Goal: Download file/media

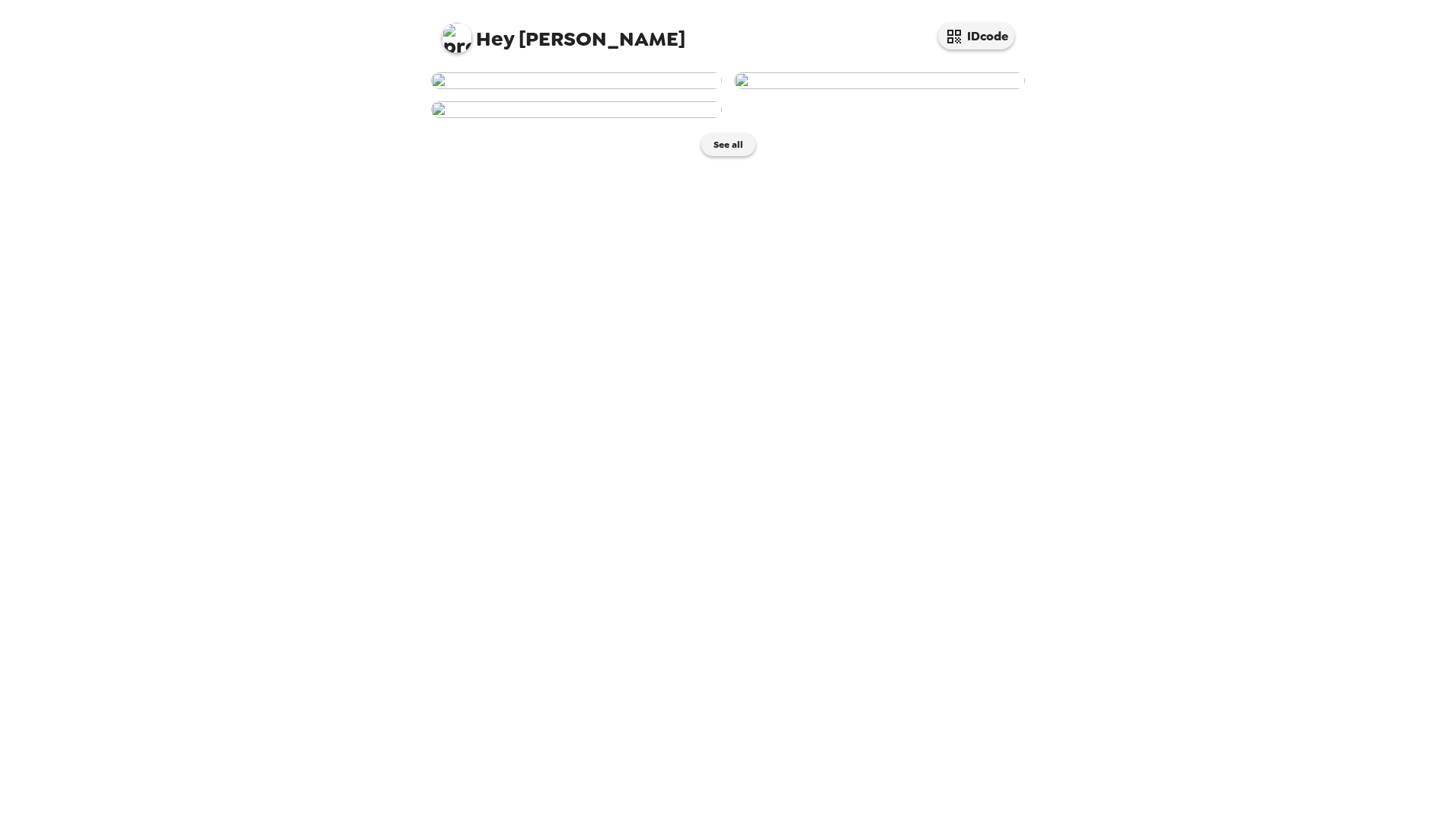
click at [578, 89] on img at bounding box center [576, 80] width 291 height 17
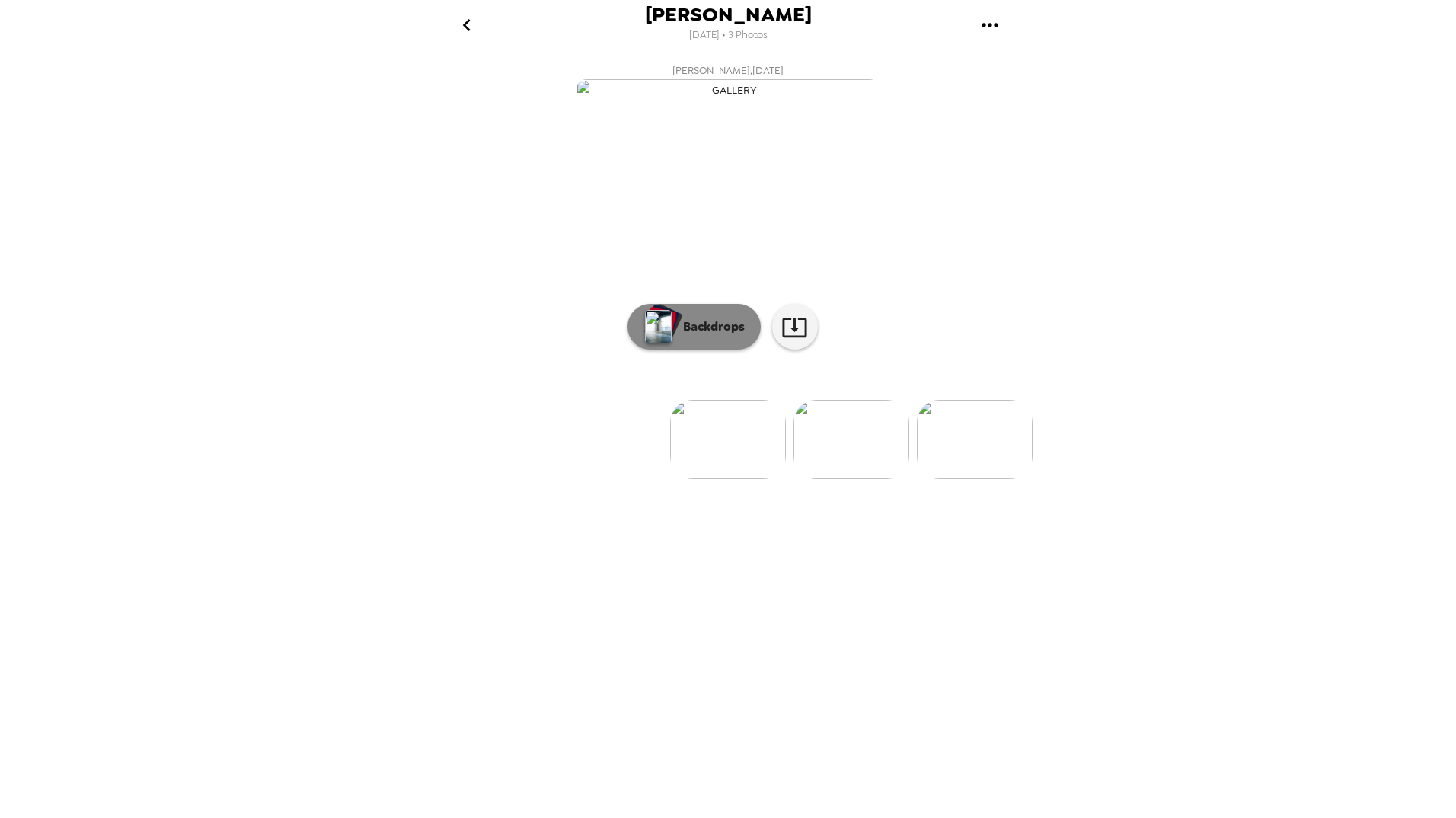
click at [703, 336] on p "Backdrops" at bounding box center [710, 327] width 69 height 18
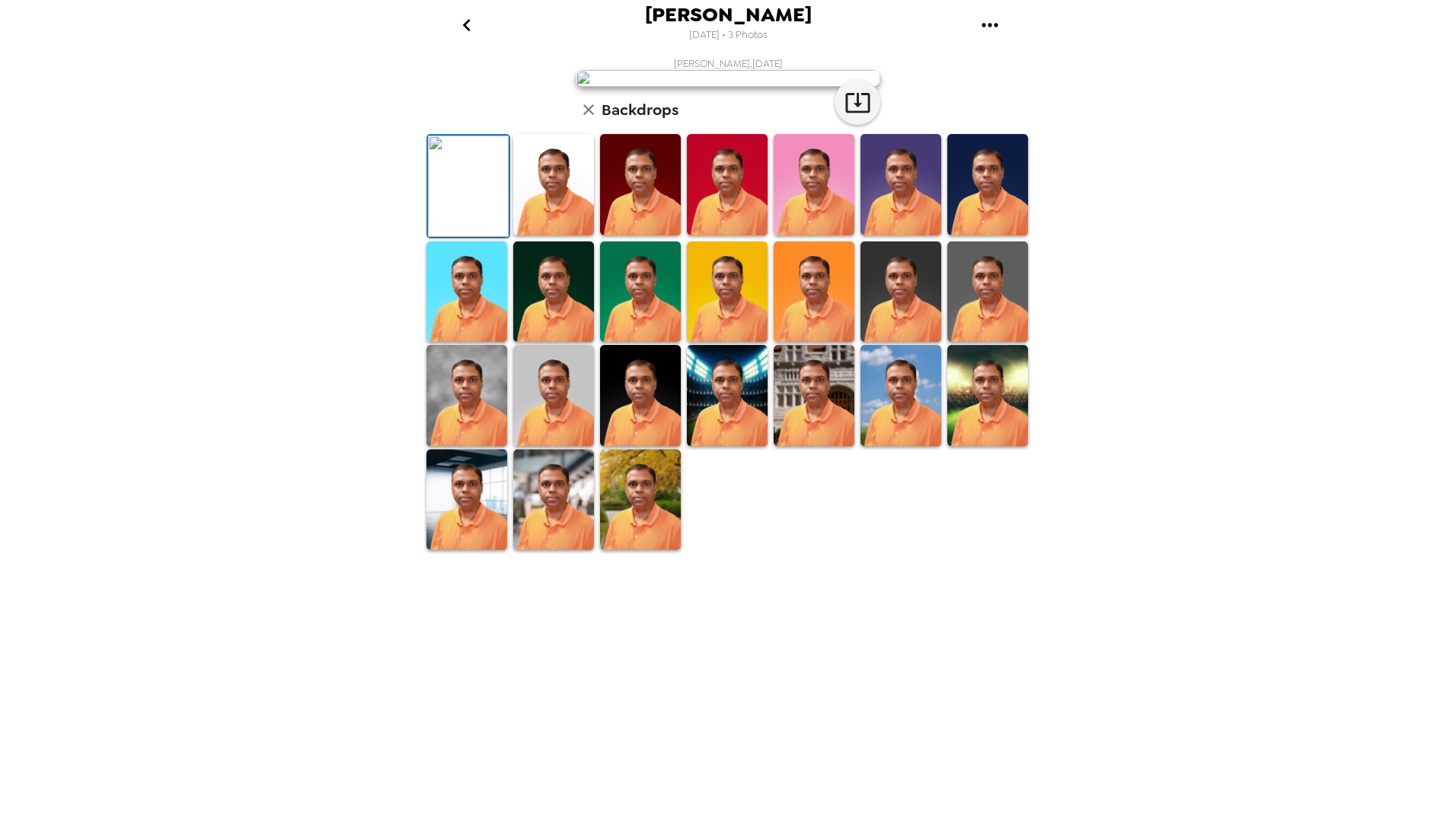
click at [986, 27] on icon "gallery menu" at bounding box center [990, 25] width 24 height 24
click at [1105, 72] on span "Download all photos" at bounding box center [1062, 69] width 116 height 18
click at [627, 551] on img at bounding box center [641, 500] width 80 height 101
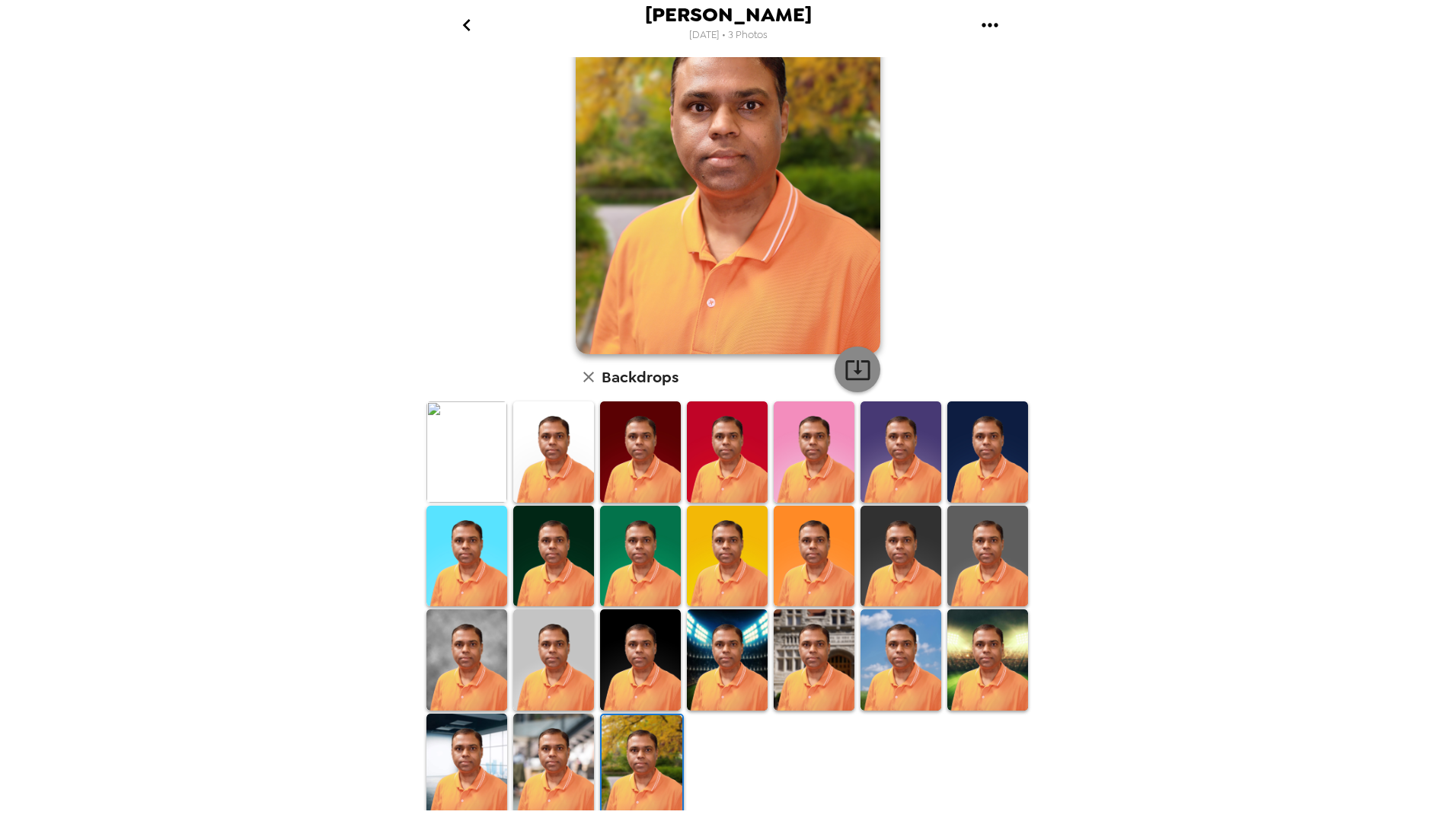
click at [861, 375] on icon "button" at bounding box center [858, 369] width 27 height 27
click at [470, 763] on img at bounding box center [467, 765] width 80 height 101
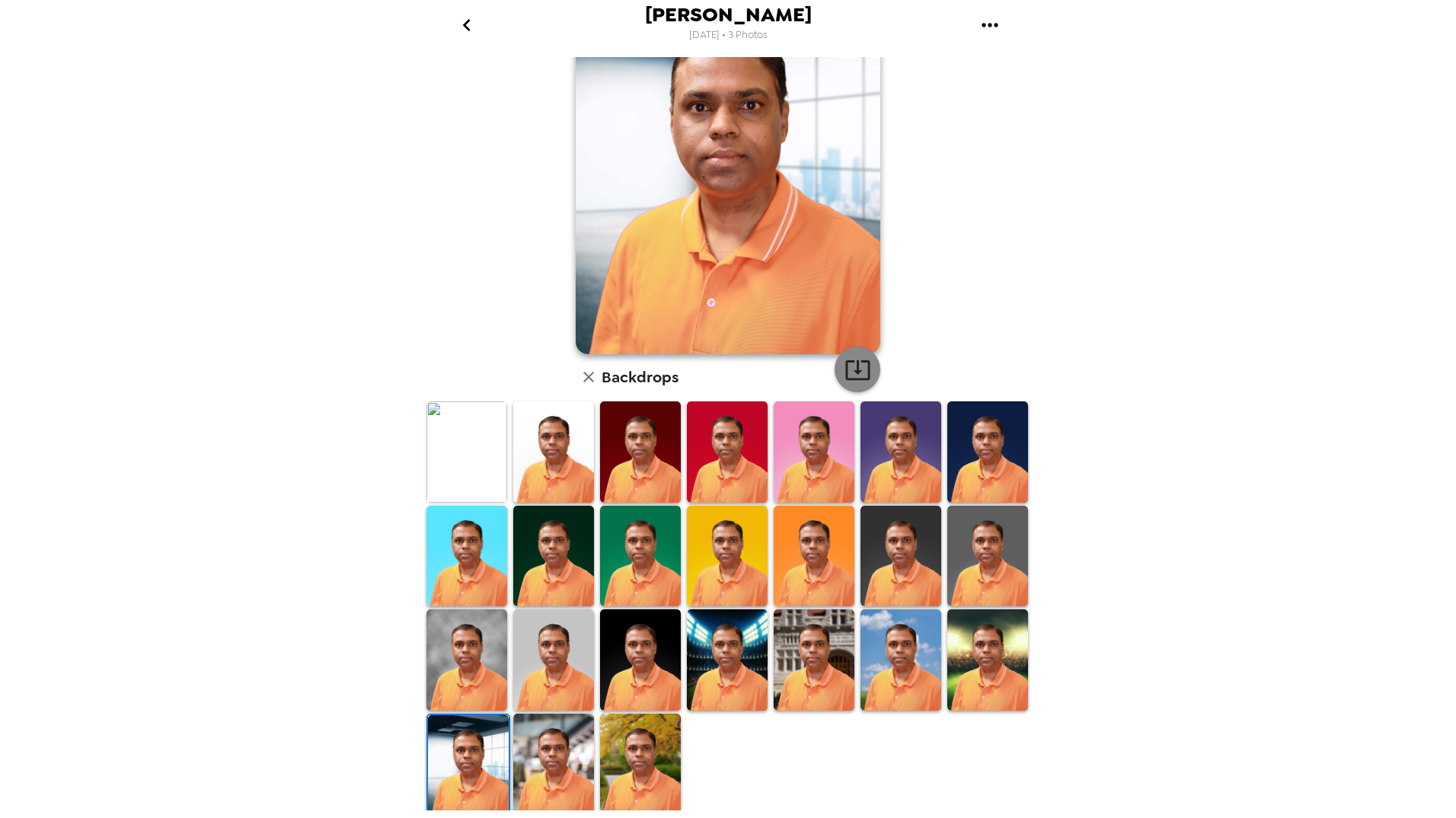
click at [854, 371] on icon "button" at bounding box center [858, 370] width 24 height 20
click at [473, 476] on img at bounding box center [467, 452] width 80 height 101
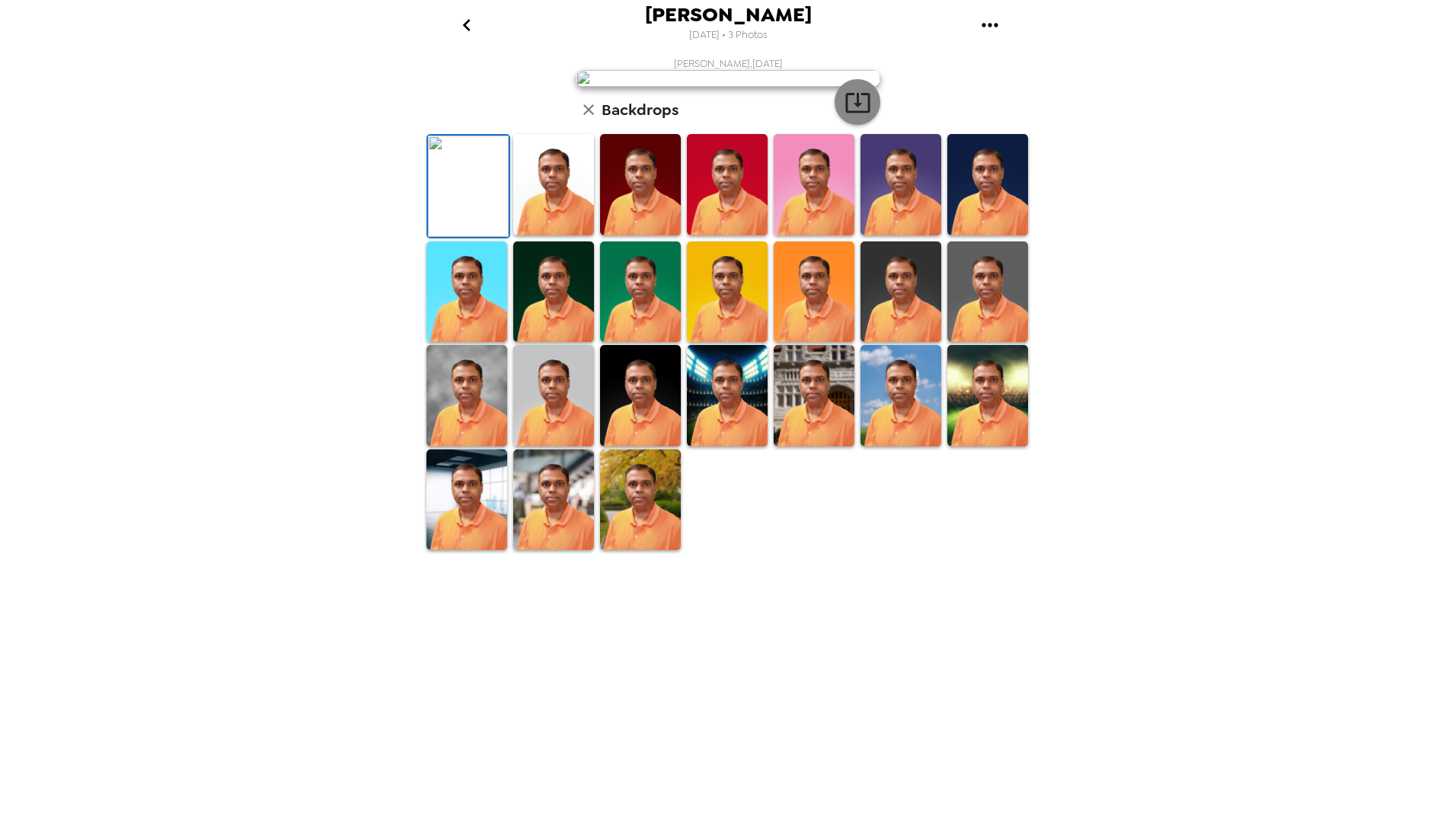
click at [862, 116] on icon "button" at bounding box center [858, 102] width 27 height 27
click at [636, 343] on img at bounding box center [641, 292] width 80 height 101
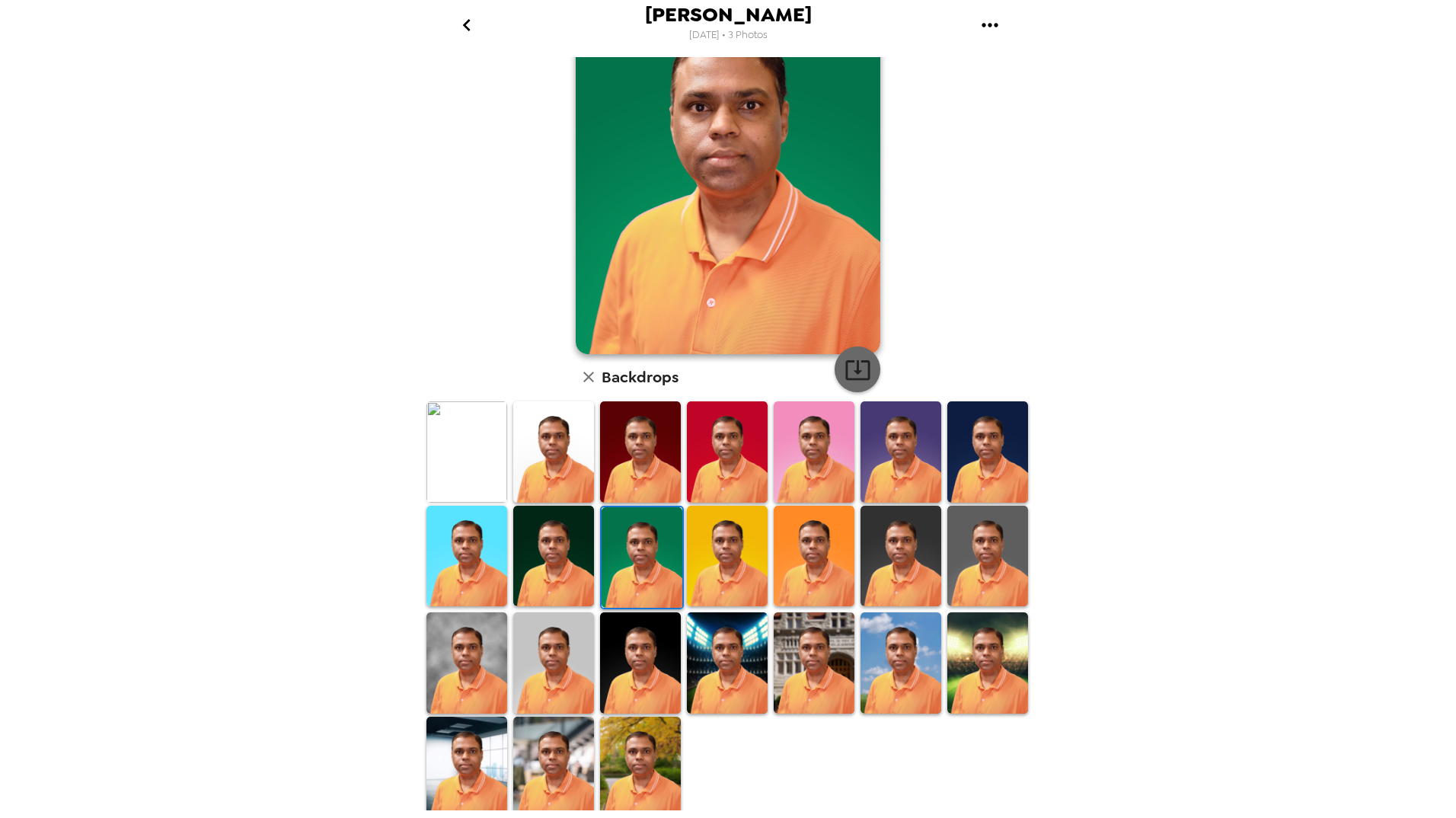
click at [862, 382] on icon "button" at bounding box center [858, 369] width 27 height 27
drag, startPoint x: 891, startPoint y: 668, endPoint x: 889, endPoint y: 491, distance: 177.0
click at [891, 668] on img at bounding box center [901, 663] width 80 height 101
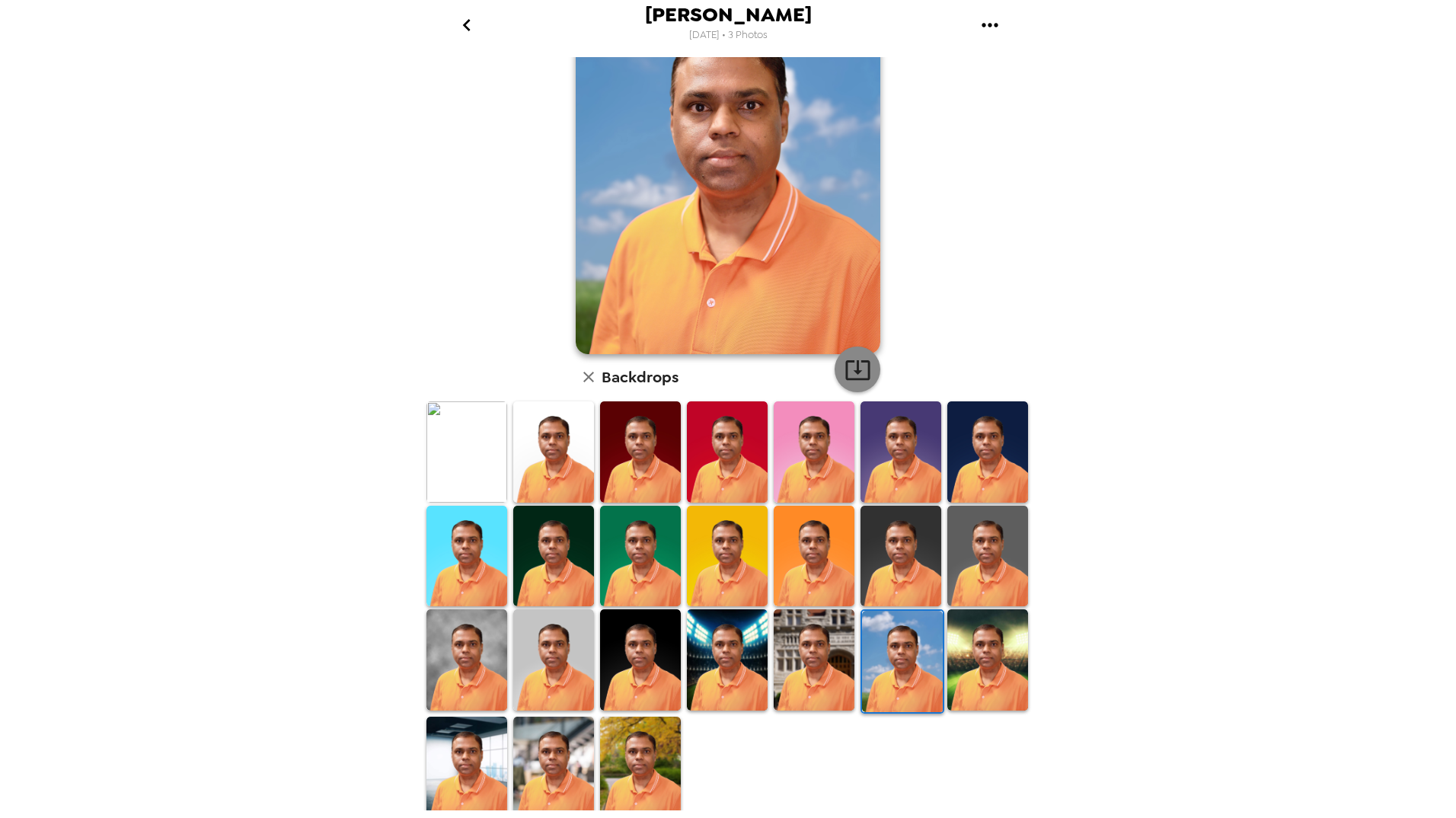
click at [855, 372] on icon "button" at bounding box center [858, 370] width 24 height 20
drag, startPoint x: 547, startPoint y: 570, endPoint x: 801, endPoint y: 398, distance: 306.8
click at [547, 570] on img at bounding box center [553, 556] width 80 height 101
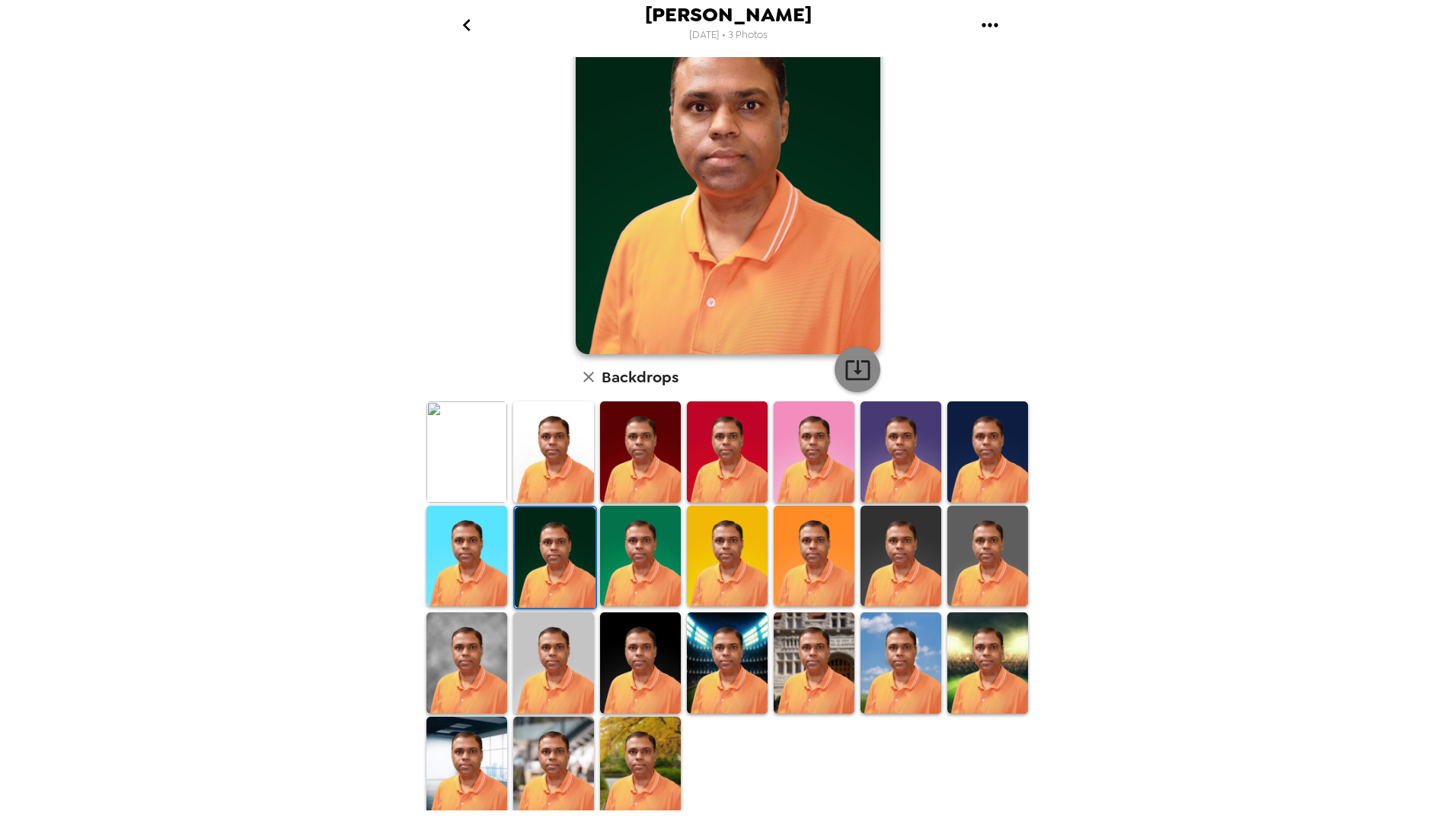
click at [856, 371] on icon "button" at bounding box center [858, 369] width 27 height 27
drag, startPoint x: 567, startPoint y: 471, endPoint x: 863, endPoint y: 358, distance: 316.8
click at [567, 471] on img at bounding box center [553, 452] width 80 height 101
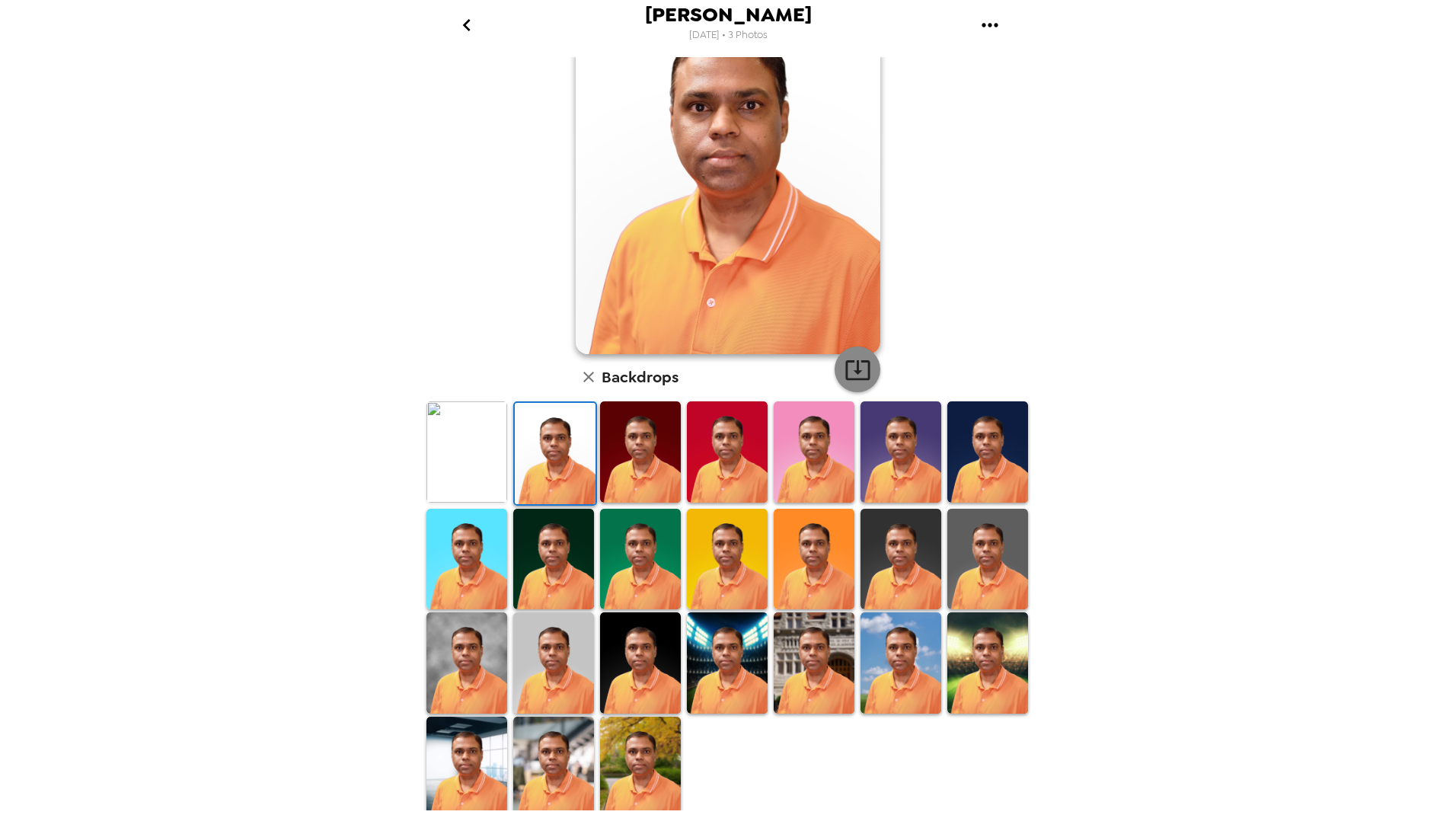
click at [854, 369] on icon "button" at bounding box center [858, 369] width 27 height 27
click at [716, 470] on img at bounding box center [727, 452] width 80 height 101
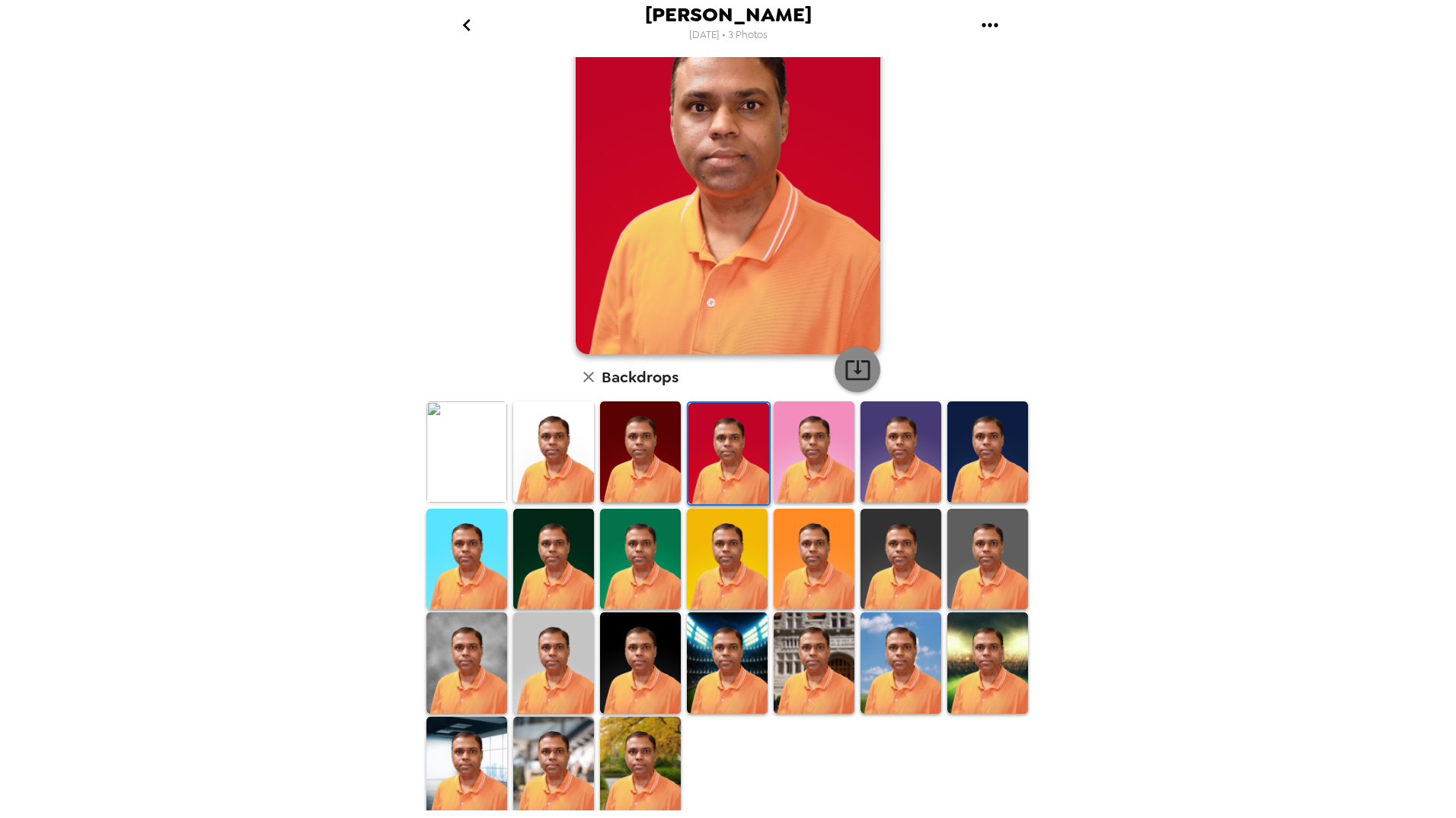
click at [847, 377] on icon "button" at bounding box center [858, 369] width 27 height 27
drag, startPoint x: 820, startPoint y: 470, endPoint x: 849, endPoint y: 399, distance: 76.7
click at [820, 470] on img at bounding box center [814, 452] width 80 height 101
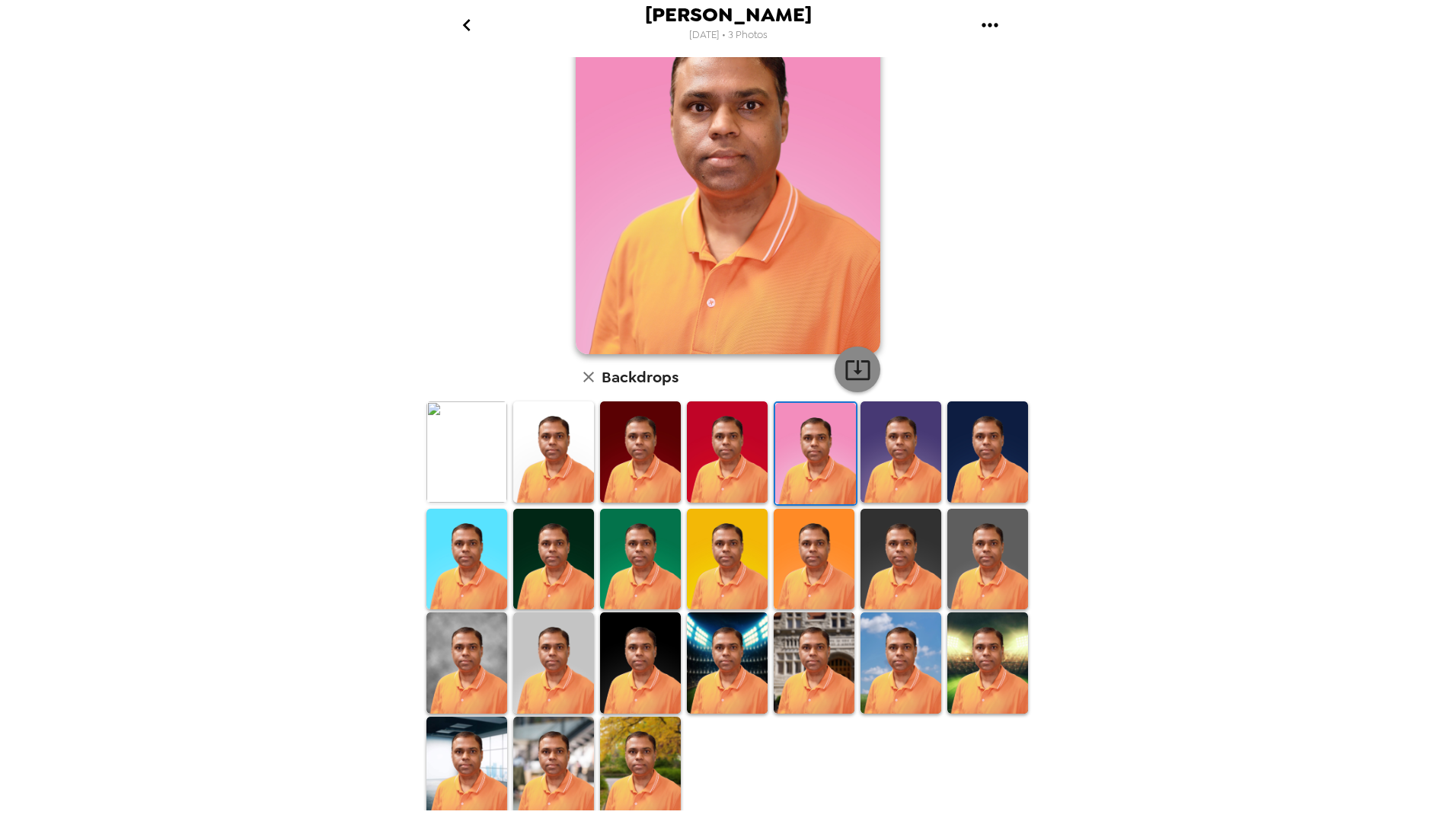
click at [852, 379] on icon "button" at bounding box center [858, 370] width 24 height 20
drag, startPoint x: 890, startPoint y: 470, endPoint x: 864, endPoint y: 382, distance: 91.8
click at [890, 470] on img at bounding box center [901, 452] width 80 height 101
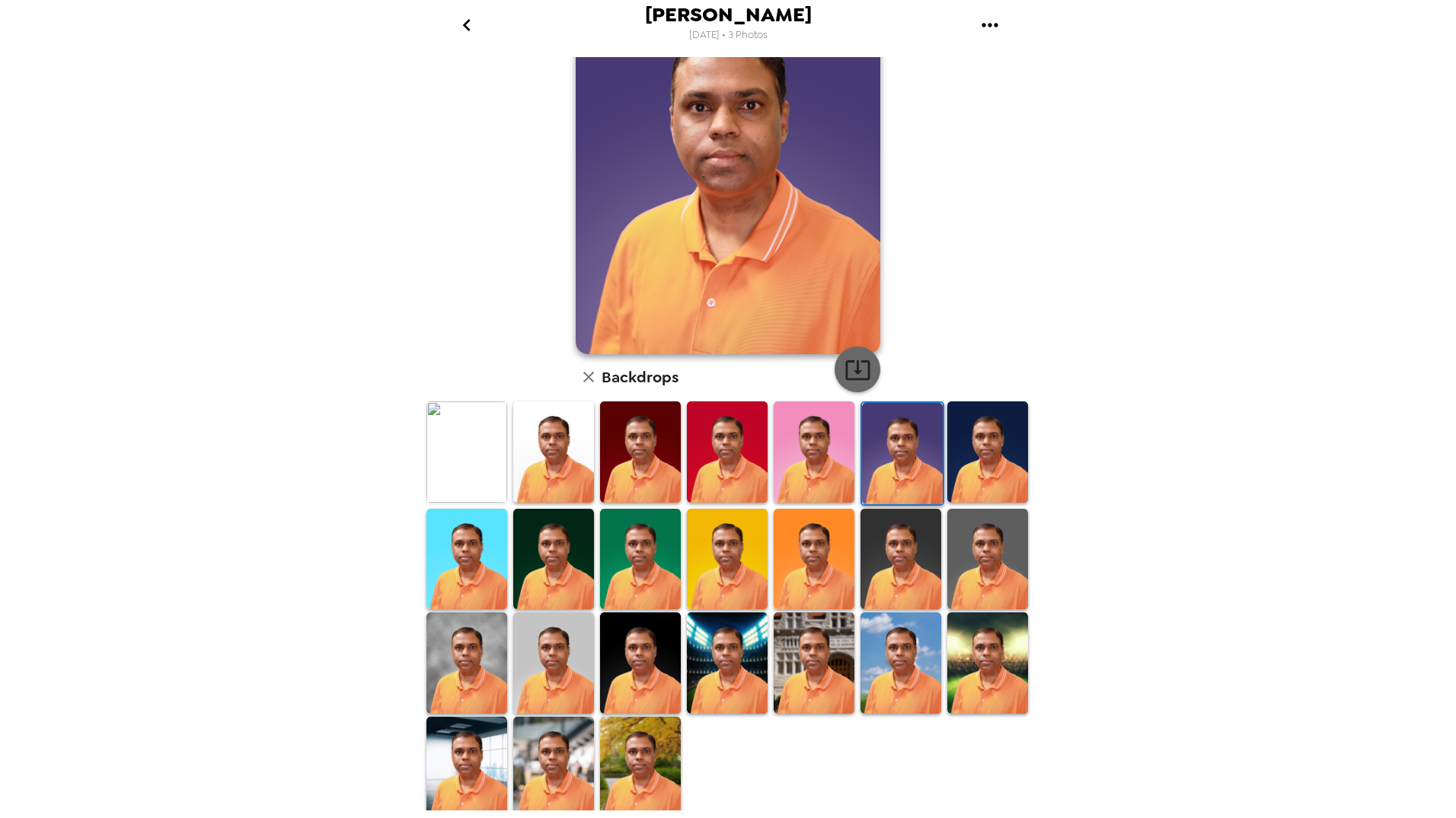
click at [857, 375] on icon "button" at bounding box center [858, 369] width 27 height 27
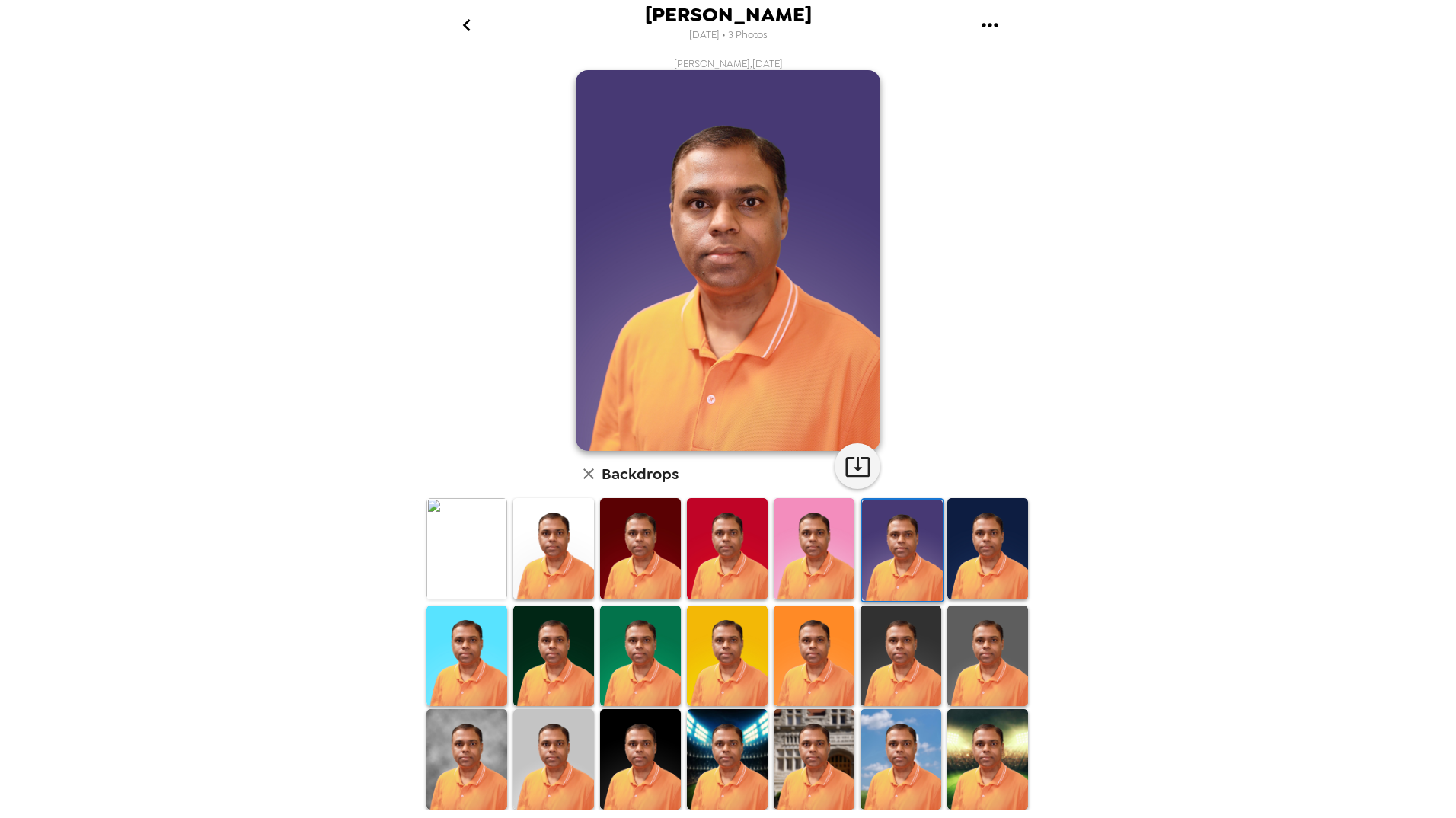
scroll to position [97, 0]
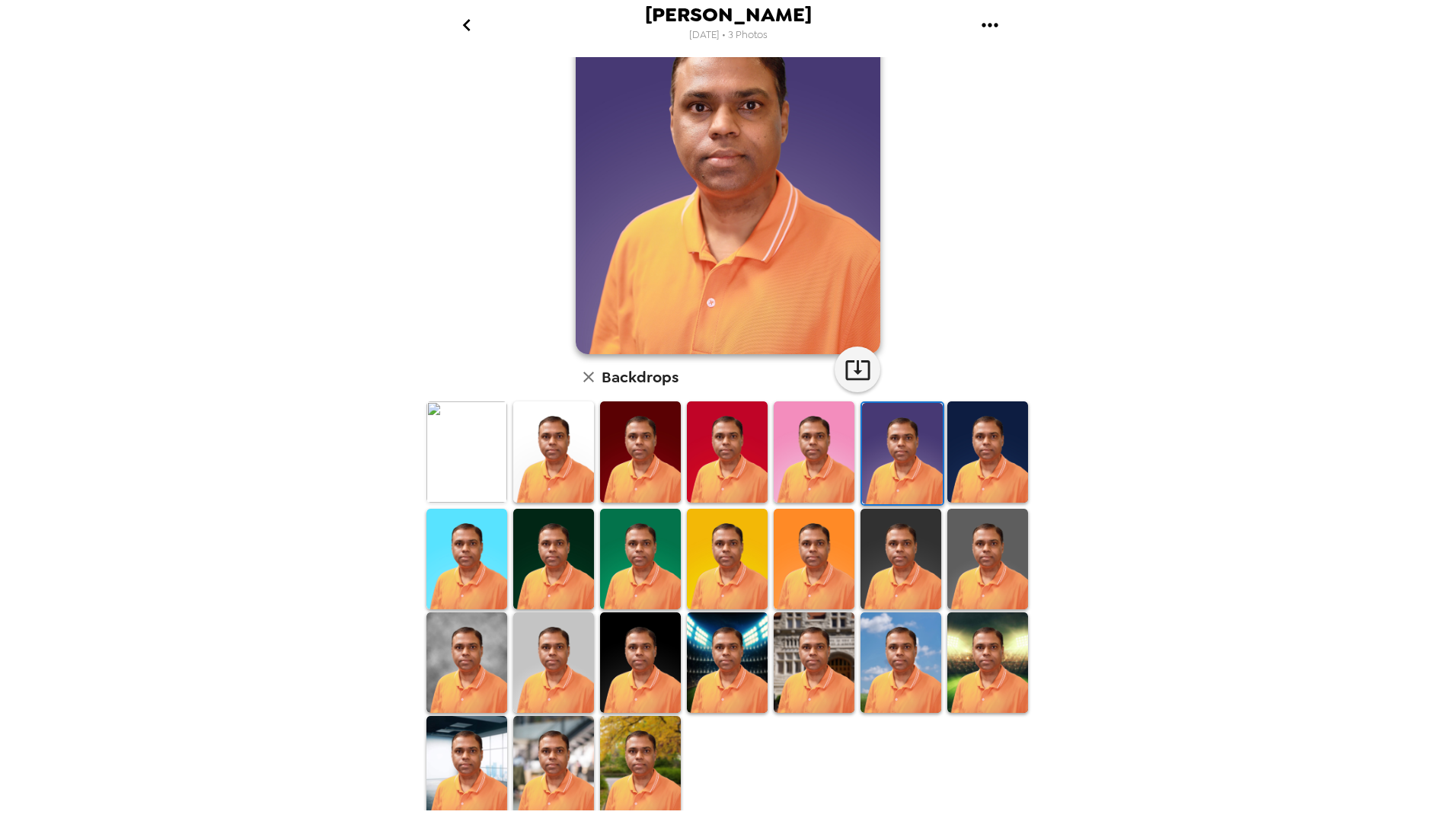
click at [476, 572] on img at bounding box center [467, 559] width 80 height 100
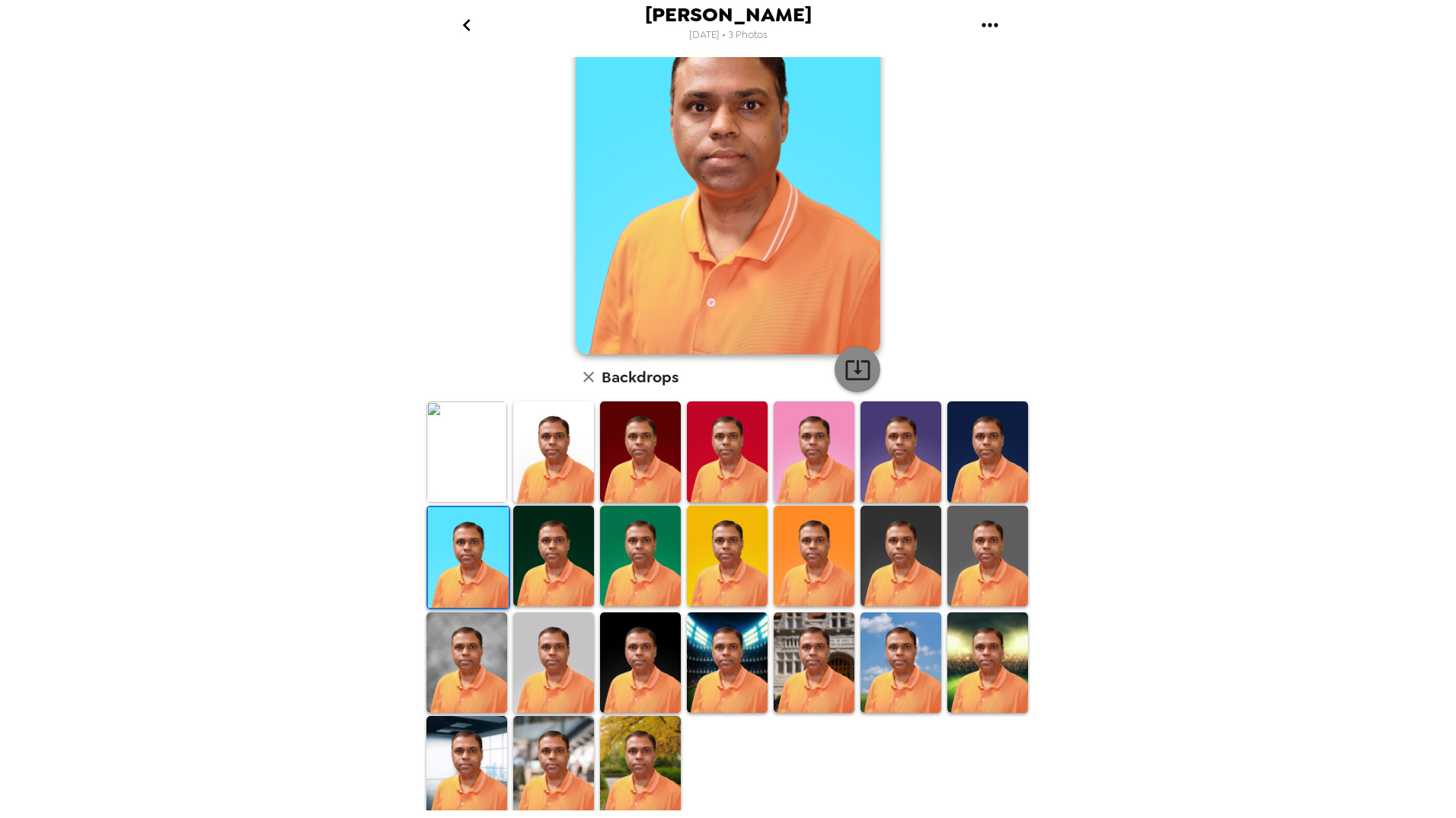
click at [848, 368] on icon "button" at bounding box center [858, 369] width 27 height 27
click at [734, 580] on img at bounding box center [727, 555] width 80 height 100
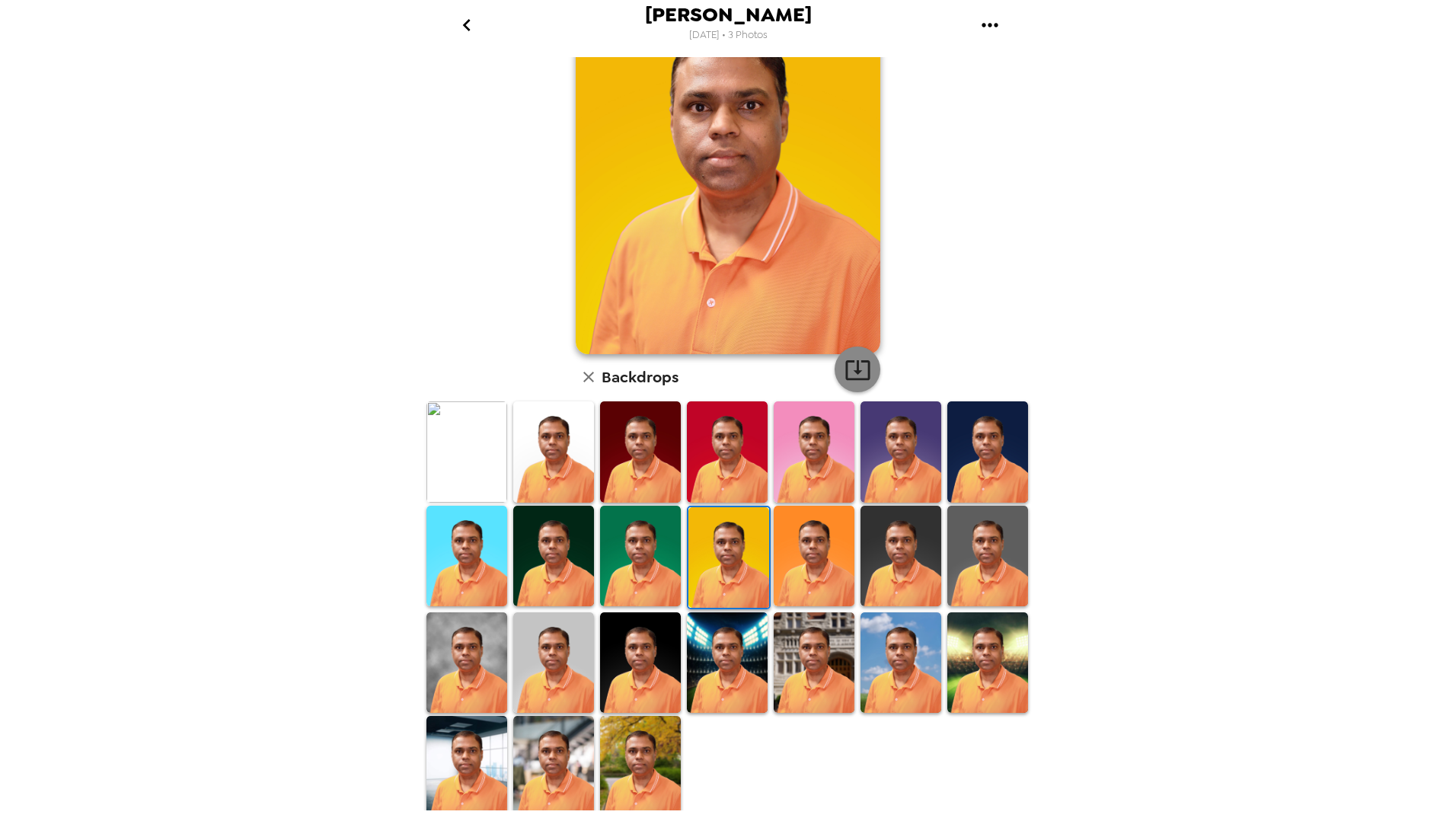
click at [853, 374] on icon "button" at bounding box center [858, 370] width 24 height 20
drag, startPoint x: 972, startPoint y: 563, endPoint x: 870, endPoint y: 397, distance: 194.8
click at [972, 563] on img at bounding box center [988, 555] width 80 height 100
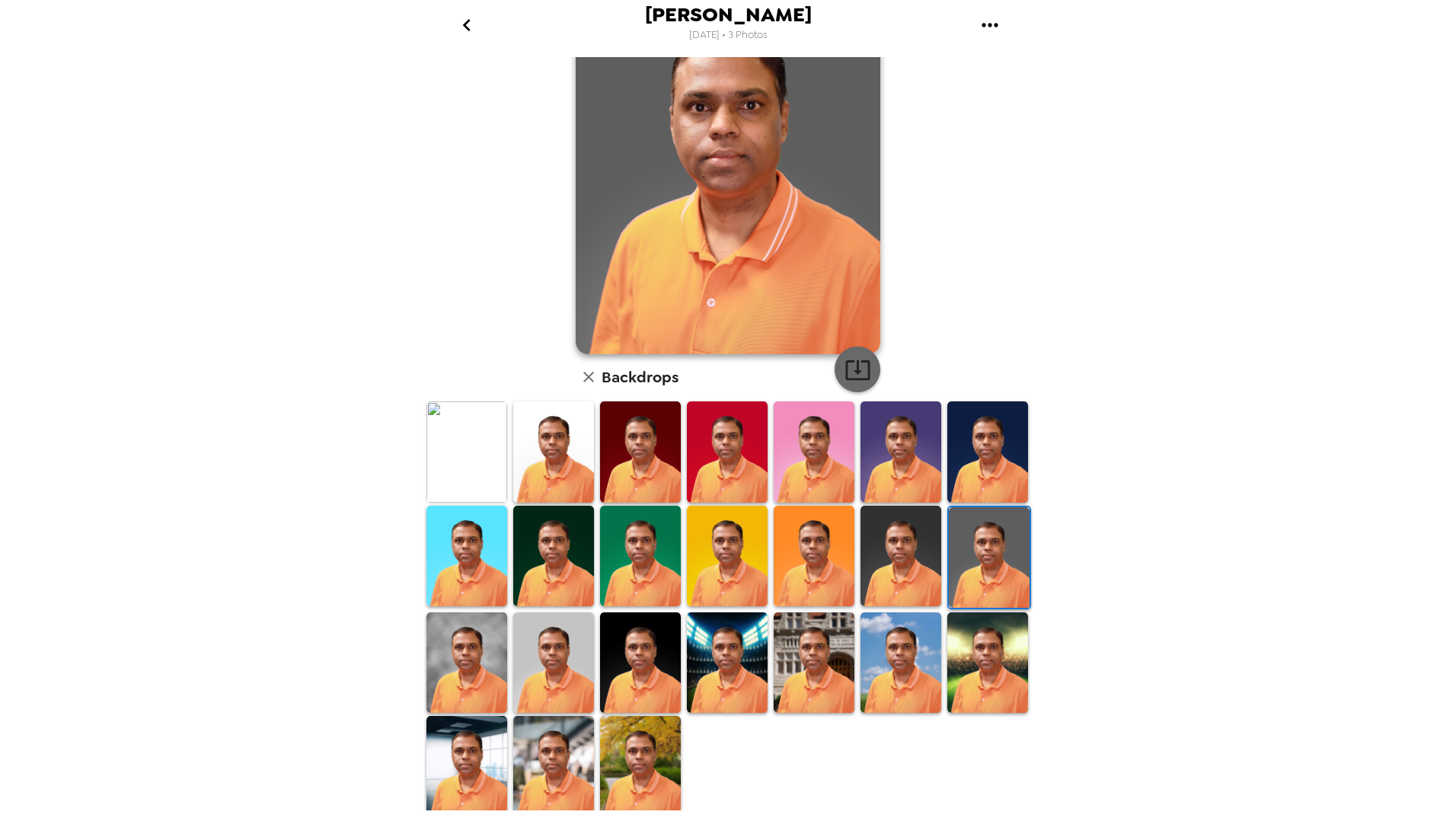
click at [861, 376] on icon "button" at bounding box center [858, 369] width 27 height 27
click at [462, 672] on img at bounding box center [467, 663] width 80 height 100
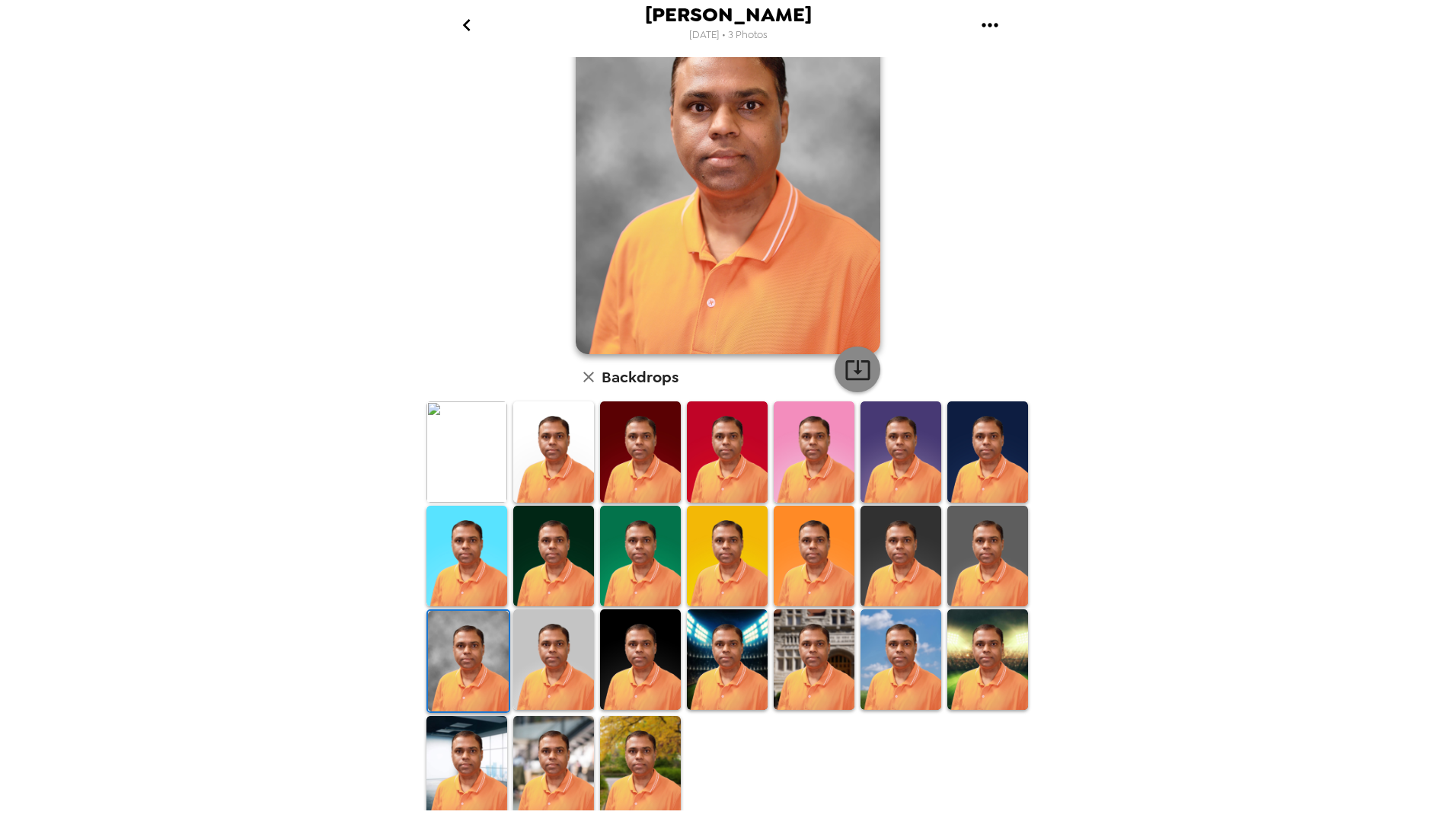
click at [852, 375] on icon "button" at bounding box center [858, 369] width 27 height 27
drag, startPoint x: 551, startPoint y: 675, endPoint x: 880, endPoint y: 433, distance: 408.4
click at [551, 675] on img at bounding box center [553, 659] width 80 height 100
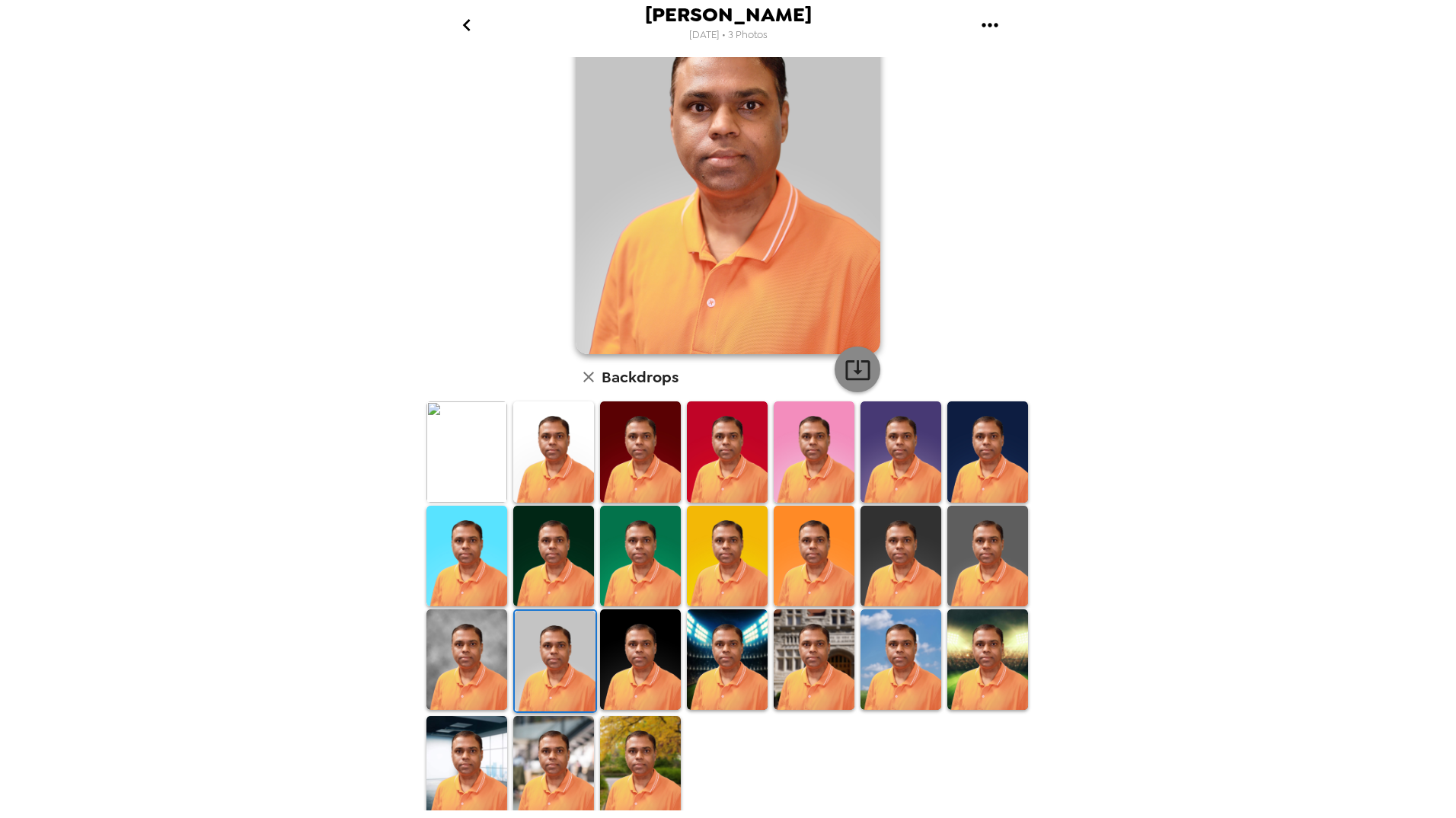
click at [857, 371] on icon "button" at bounding box center [858, 369] width 27 height 27
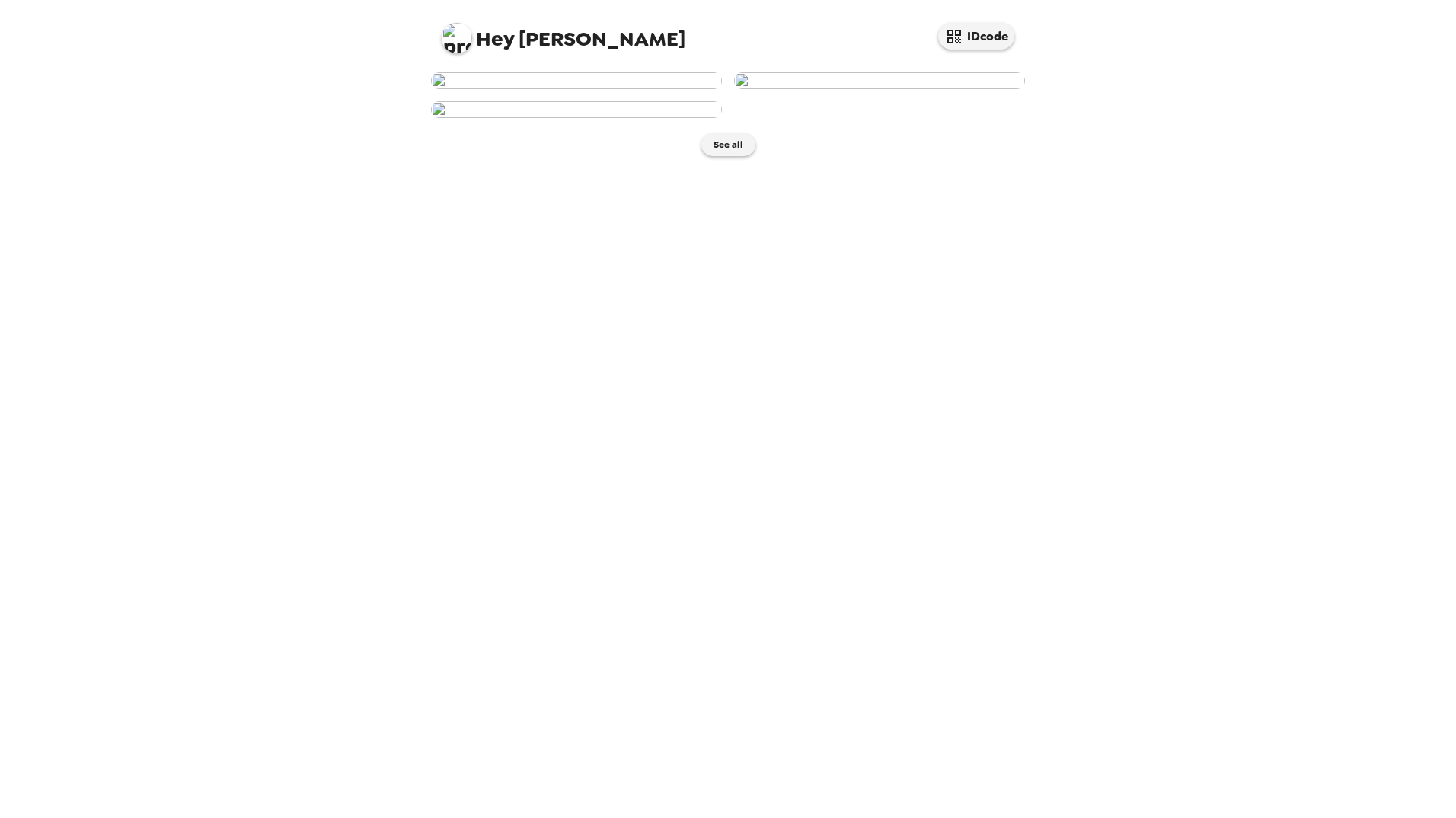
click at [548, 118] on img at bounding box center [576, 109] width 291 height 17
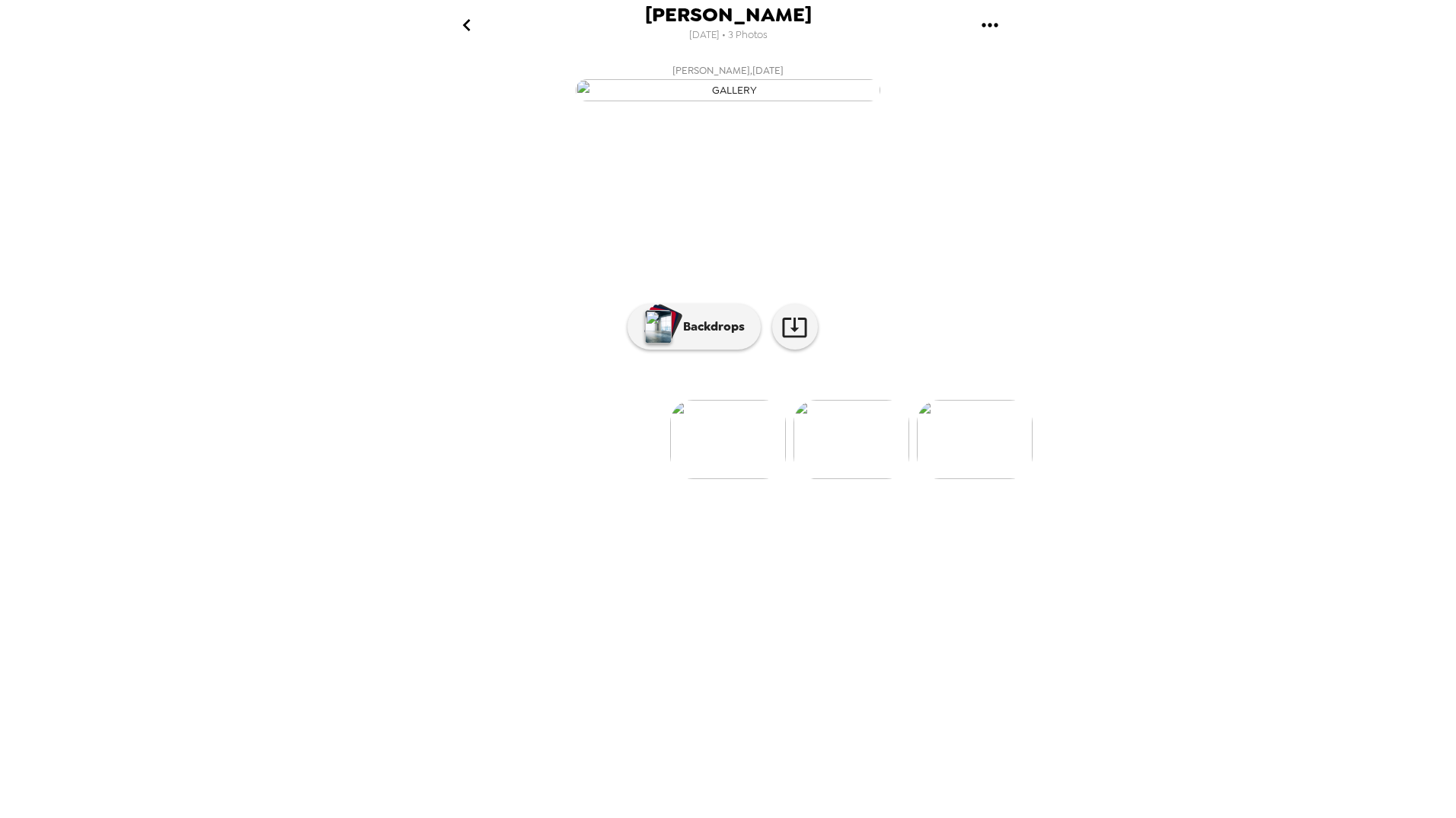
click at [954, 479] on img at bounding box center [975, 439] width 116 height 79
click at [691, 336] on p "Backdrops" at bounding box center [710, 327] width 69 height 18
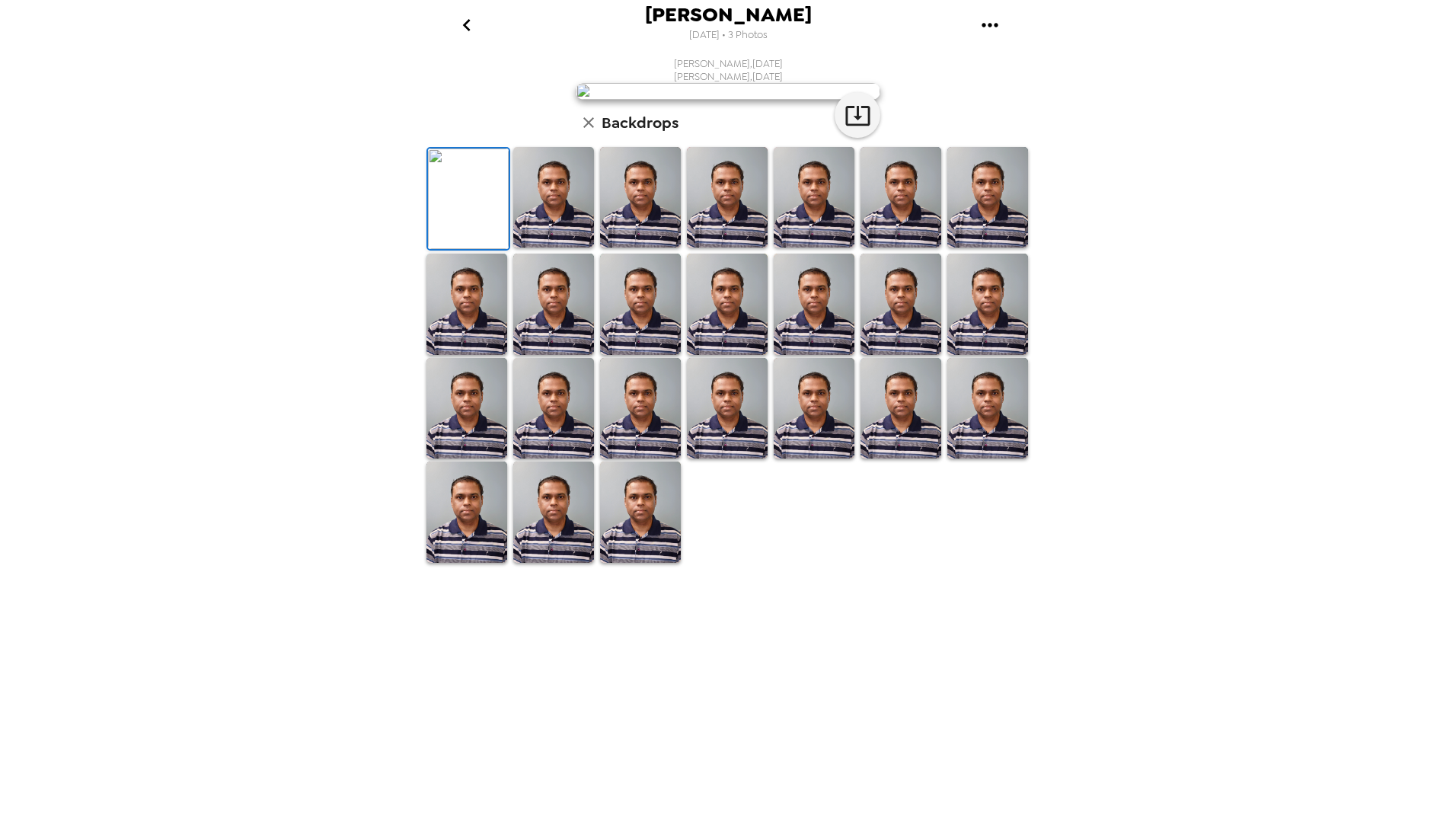
scroll to position [0, 0]
click at [1286, 500] on div "Mirza Baig 9/18/2025 • 3 Photos Mirza Baig , 09-16-2025 Mirza Baig , 09-16-2025…" at bounding box center [728, 409] width 1456 height 818
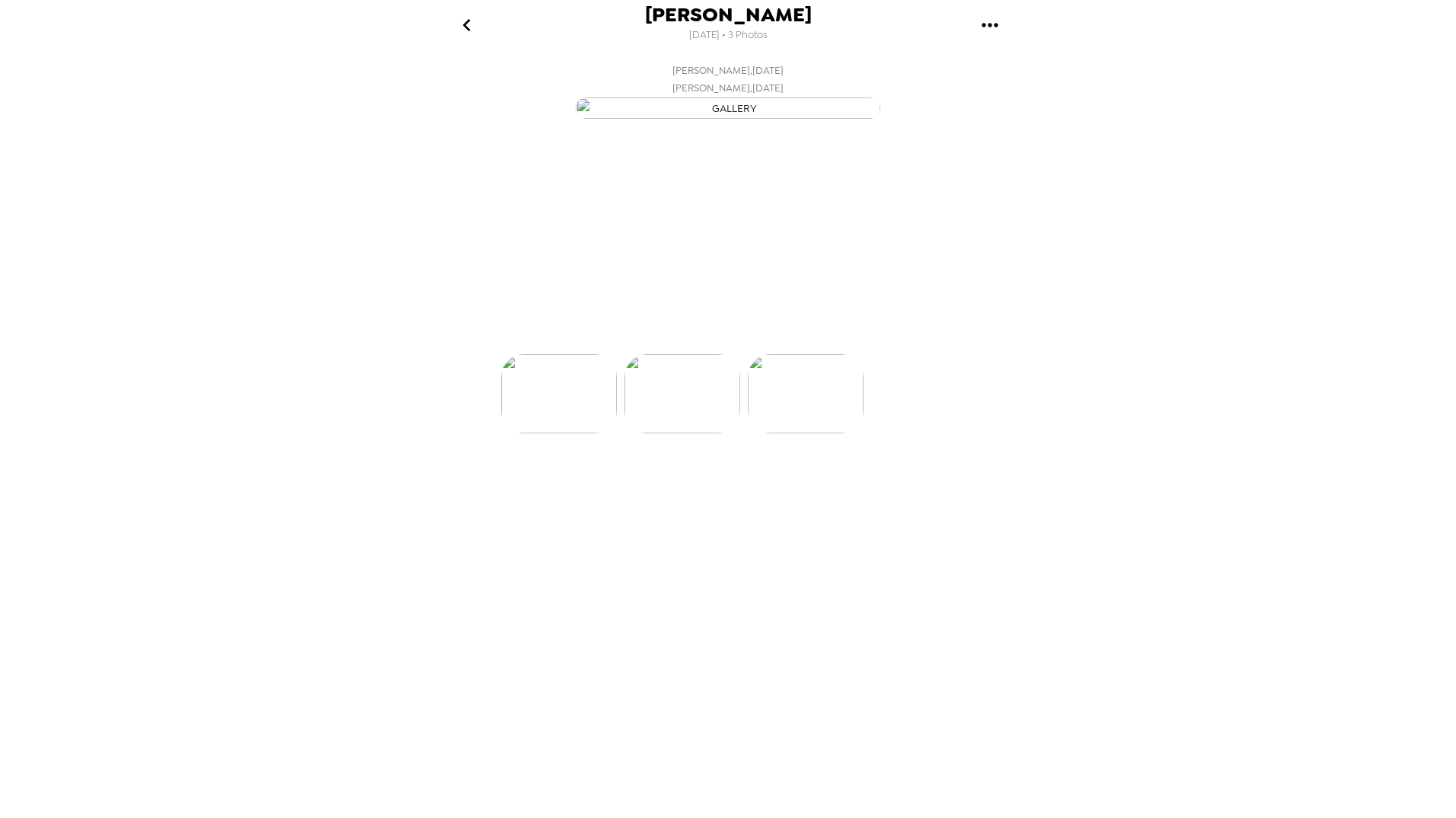
scroll to position [0, 244]
click at [487, 479] on img at bounding box center [484, 439] width 116 height 79
click at [714, 336] on p "Backdrops" at bounding box center [710, 327] width 69 height 18
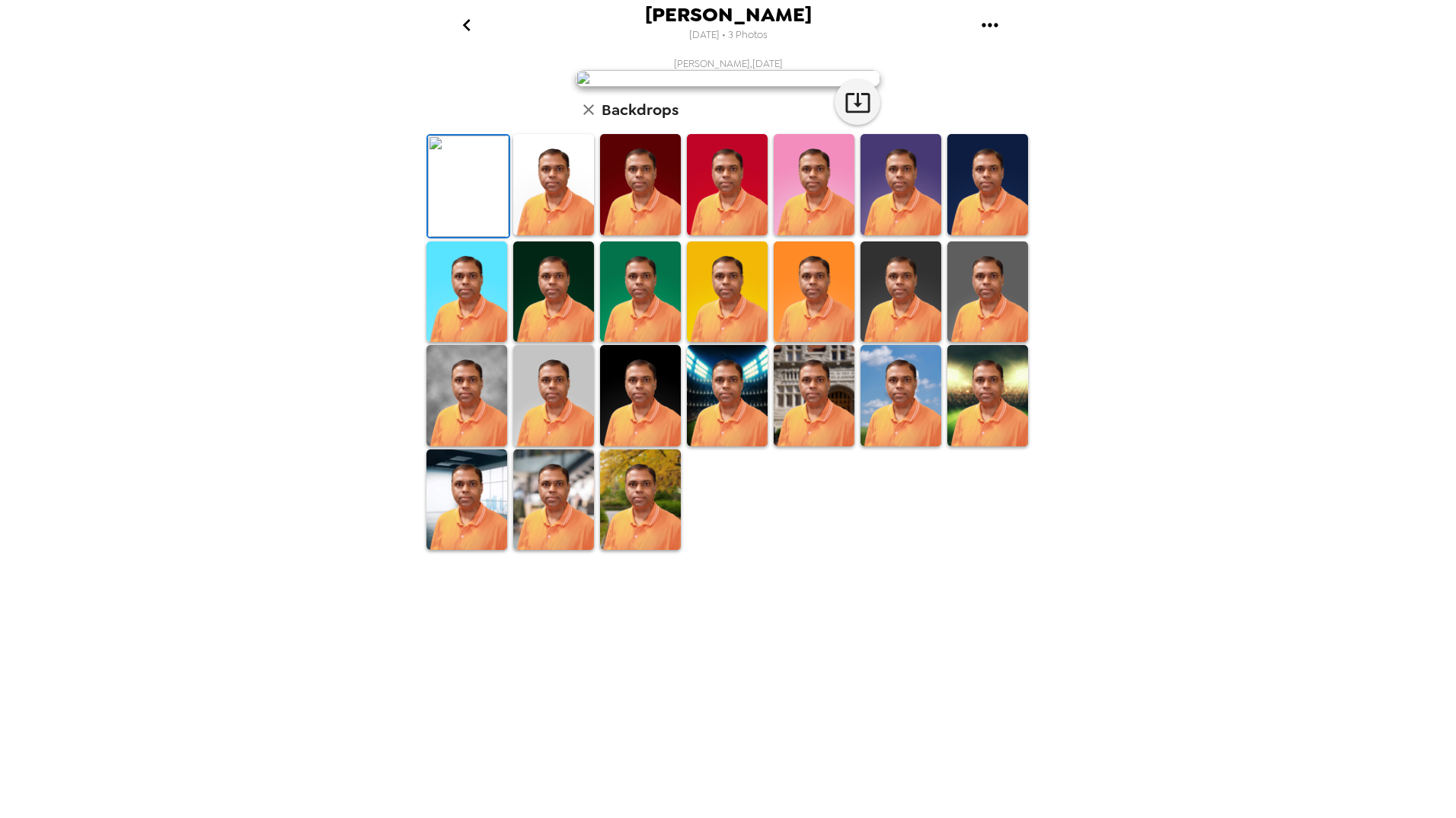
scroll to position [97, 0]
